Goal: Task Accomplishment & Management: Complete application form

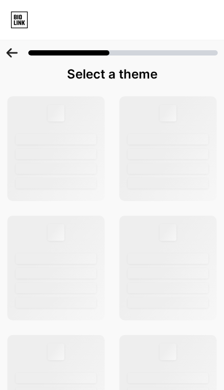
click at [12, 55] on icon at bounding box center [12, 52] width 12 height 9
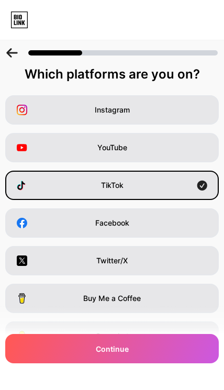
click at [14, 52] on icon at bounding box center [12, 52] width 12 height 9
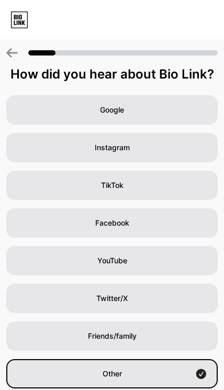
click at [21, 50] on div at bounding box center [111, 52] width 211 height 9
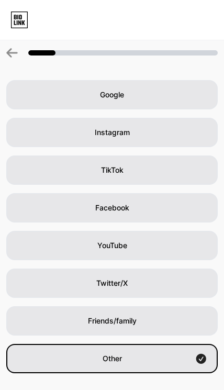
click at [129, 365] on div "Link Copied How did you hear about Bio Link? Google Instagram TikTok Facebook Y…" at bounding box center [112, 187] width 224 height 405
click at [20, 44] on div at bounding box center [112, 49] width 224 height 37
click at [16, 55] on icon at bounding box center [12, 52] width 12 height 9
click at [16, 51] on icon at bounding box center [12, 52] width 12 height 9
click at [143, 344] on div "Other" at bounding box center [111, 358] width 211 height 29
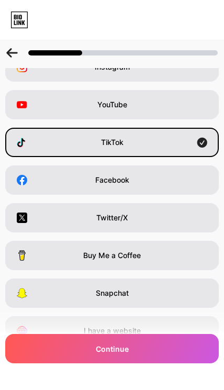
scroll to position [0, 0]
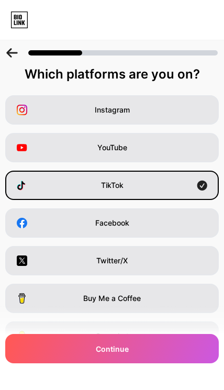
click at [17, 52] on icon at bounding box center [11, 52] width 11 height 9
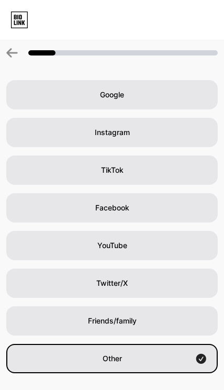
scroll to position [43, 0]
click at [149, 231] on div "YouTube" at bounding box center [111, 245] width 211 height 29
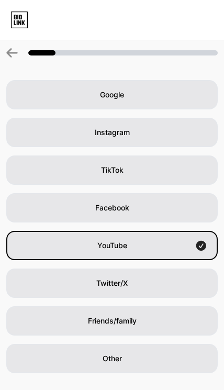
scroll to position [0, 0]
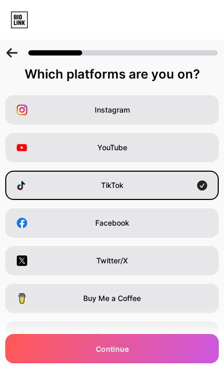
click at [162, 192] on div "TikTok" at bounding box center [111, 184] width 213 height 29
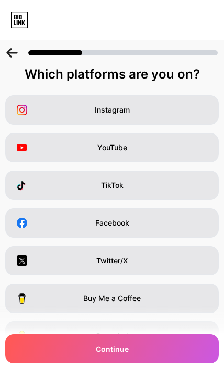
click at [156, 186] on div "TikTok" at bounding box center [111, 184] width 213 height 29
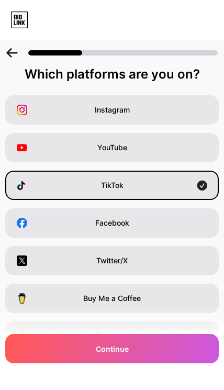
click at [143, 347] on div "Continue" at bounding box center [111, 348] width 213 height 29
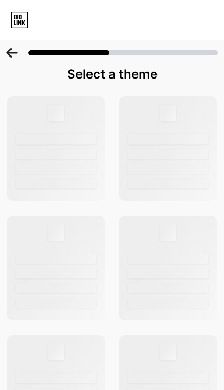
click at [171, 173] on div at bounding box center [168, 168] width 81 height 10
click at [9, 55] on icon at bounding box center [11, 52] width 11 height 9
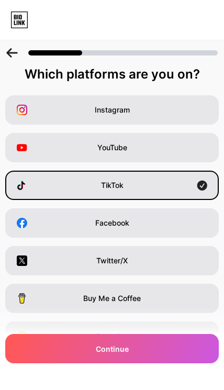
click at [15, 54] on icon at bounding box center [12, 52] width 12 height 9
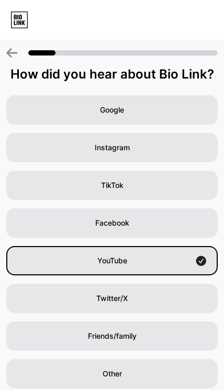
click at [8, 50] on icon at bounding box center [12, 52] width 12 height 9
click at [193, 14] on div at bounding box center [112, 20] width 224 height 17
click at [122, 26] on div at bounding box center [112, 20] width 224 height 17
click at [13, 27] on icon at bounding box center [19, 20] width 18 height 17
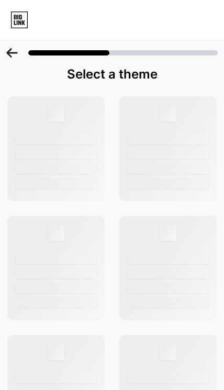
click at [13, 53] on icon at bounding box center [11, 52] width 11 height 9
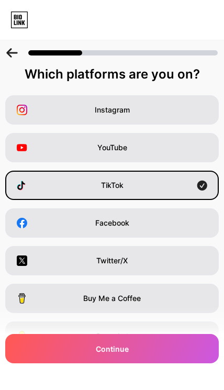
click at [8, 52] on icon at bounding box center [11, 52] width 11 height 9
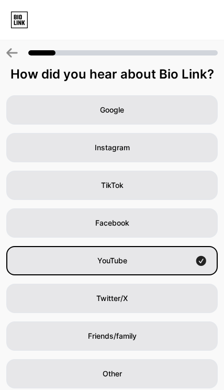
click at [8, 53] on icon at bounding box center [11, 52] width 11 height 9
